Goal: Check status: Check status

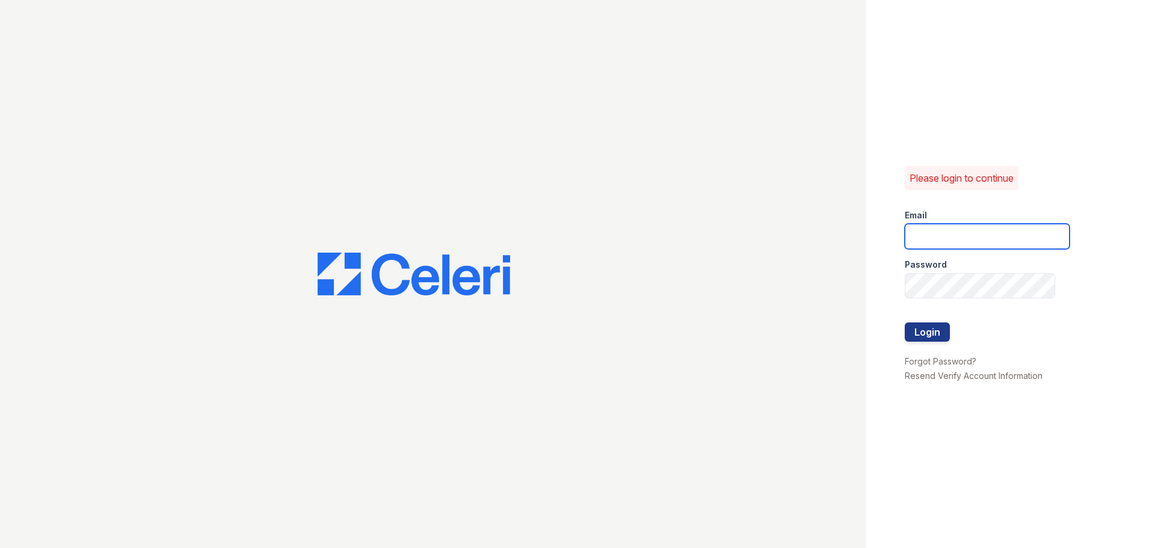
type input "[EMAIL_ADDRESS][DOMAIN_NAME]"
click at [951, 338] on form "Email aduran@trinity-pm.com Password Login" at bounding box center [987, 277] width 165 height 154
click at [935, 324] on button "Login" at bounding box center [927, 332] width 45 height 19
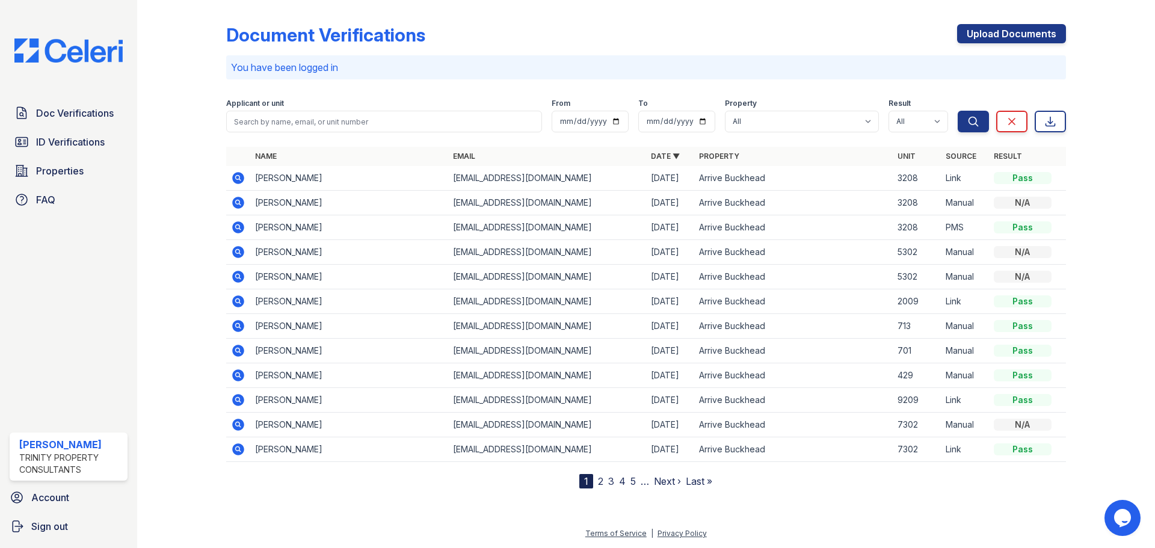
click at [239, 401] on icon at bounding box center [238, 400] width 14 height 14
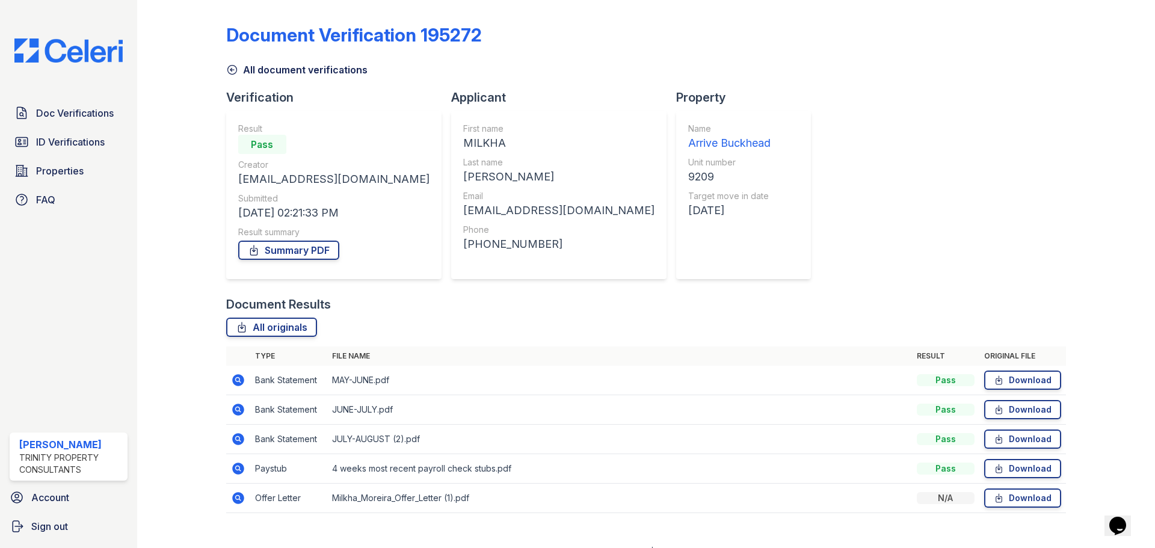
click at [231, 70] on icon at bounding box center [232, 70] width 12 height 12
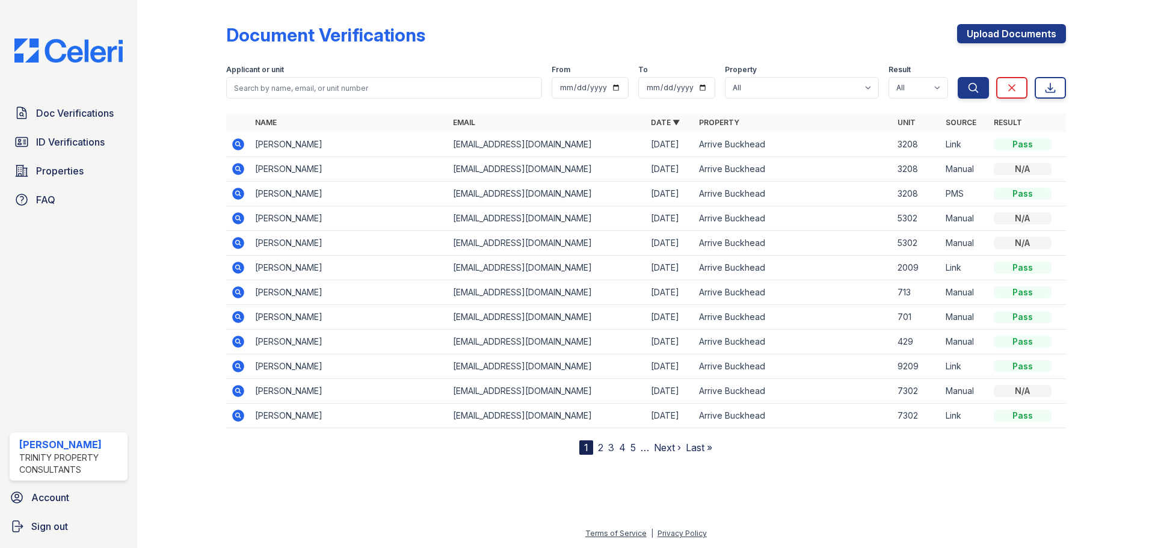
click at [598, 451] on link "2" at bounding box center [600, 448] width 5 height 12
click at [608, 448] on link "1" at bounding box center [607, 448] width 4 height 12
click at [605, 448] on nav "1 2 3 4 5 … Next › Last »" at bounding box center [645, 447] width 133 height 14
